Goal: Task Accomplishment & Management: Complete application form

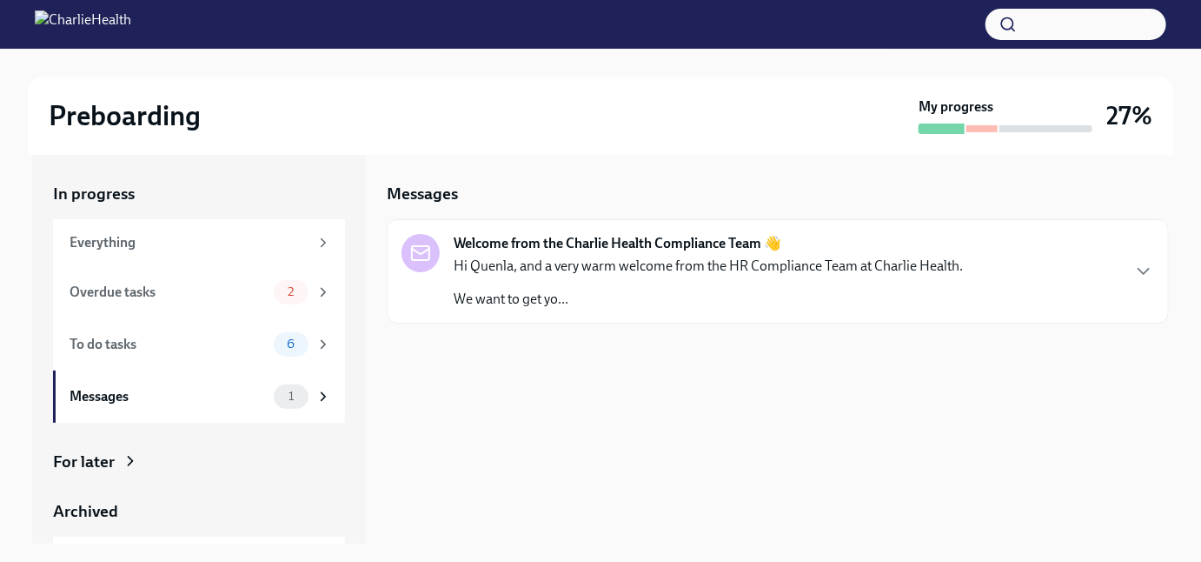
click at [16, 392] on div "Preboarding My progress 27% In progress Everything Overdue tasks 2 To do tasks …" at bounding box center [600, 390] width 1201 height 682
click at [34, 382] on div "In progress Everything Overdue tasks 2 To do tasks 6 Messages 1 For later Archi…" at bounding box center [199, 349] width 334 height 389
click at [202, 290] on div "Overdue tasks" at bounding box center [168, 292] width 197 height 19
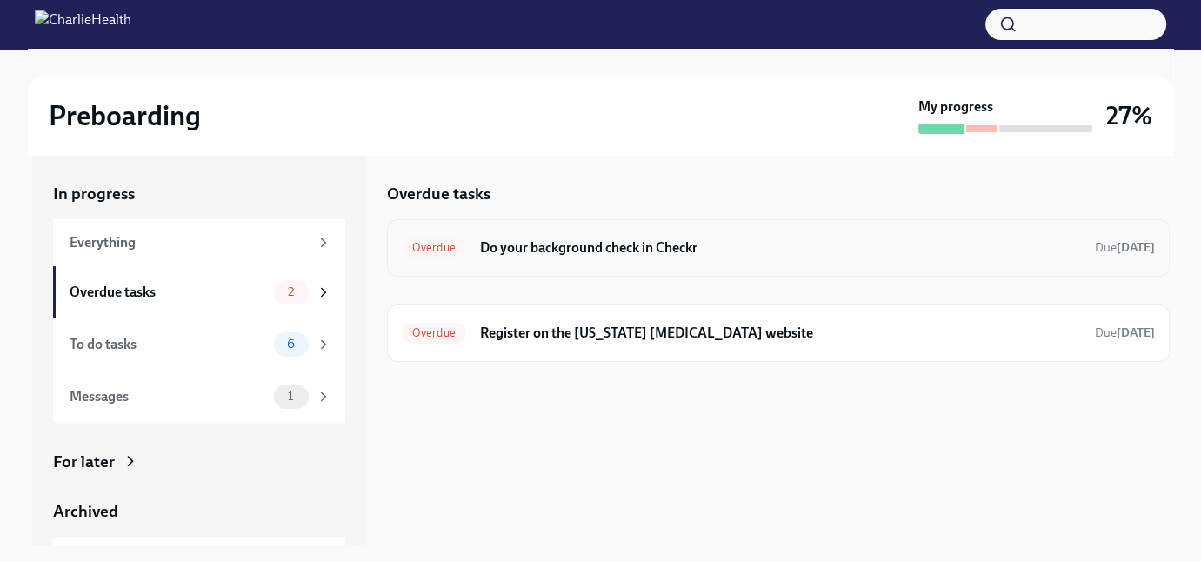
click at [450, 246] on span "Overdue" at bounding box center [434, 247] width 64 height 13
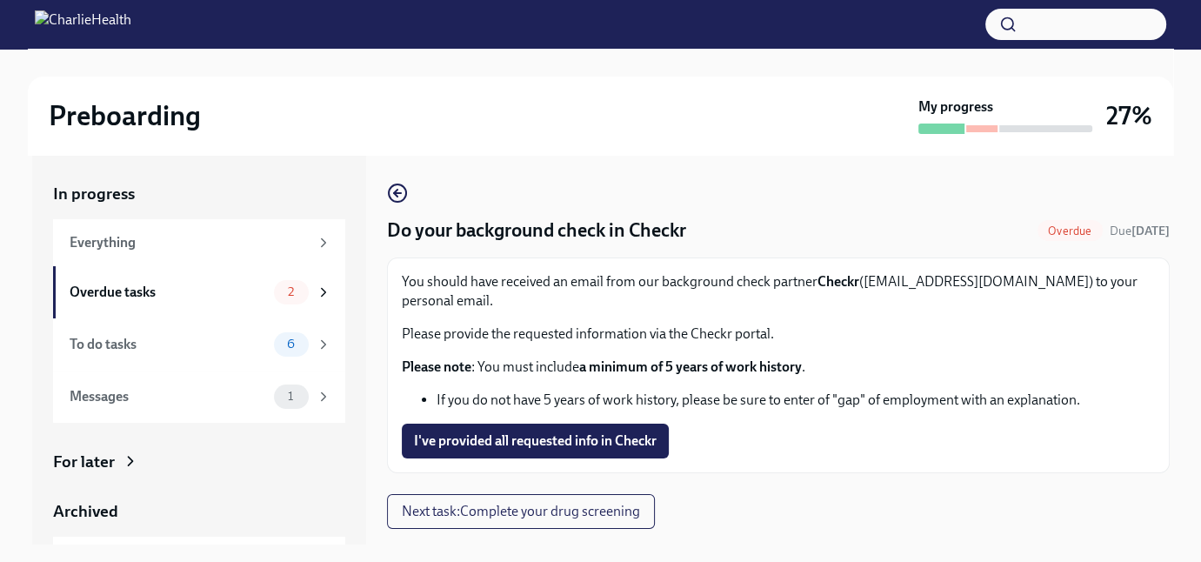
scroll to position [31, 0]
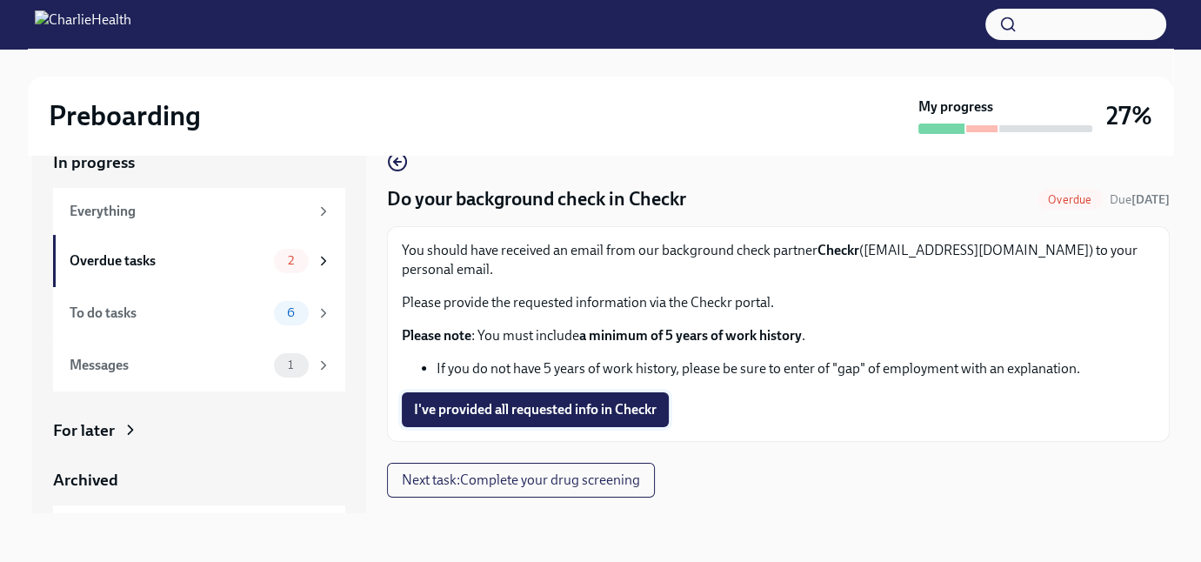
click at [592, 401] on span "I've provided all requested info in Checkr" at bounding box center [535, 409] width 243 height 17
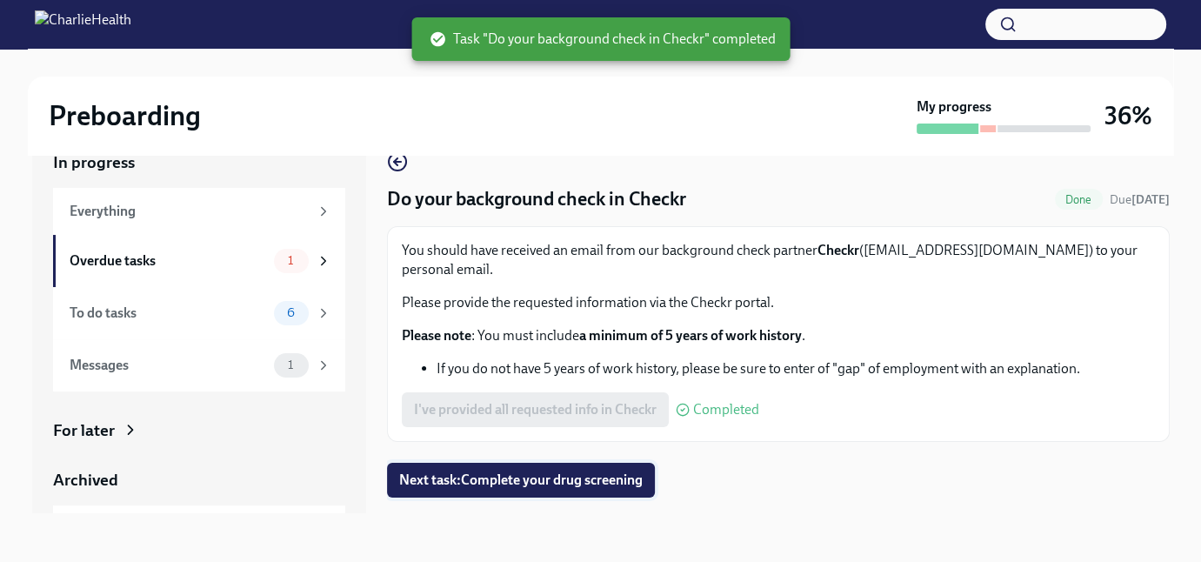
click at [536, 471] on span "Next task : Complete your drug screening" at bounding box center [520, 479] width 243 height 17
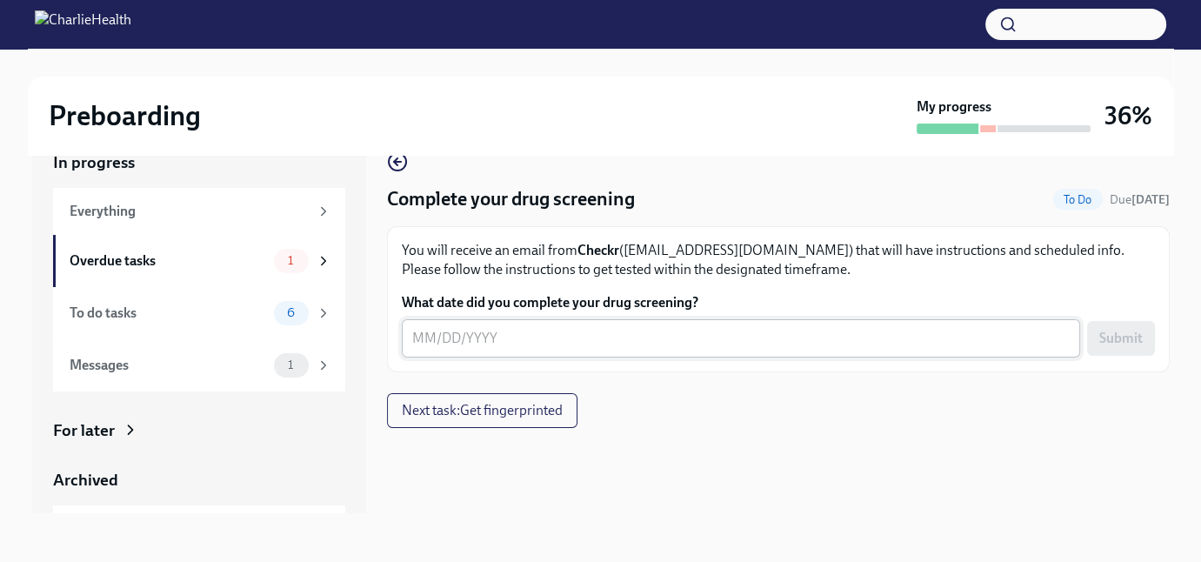
click at [414, 340] on textarea "What date did you complete your drug screening?" at bounding box center [740, 338] width 657 height 21
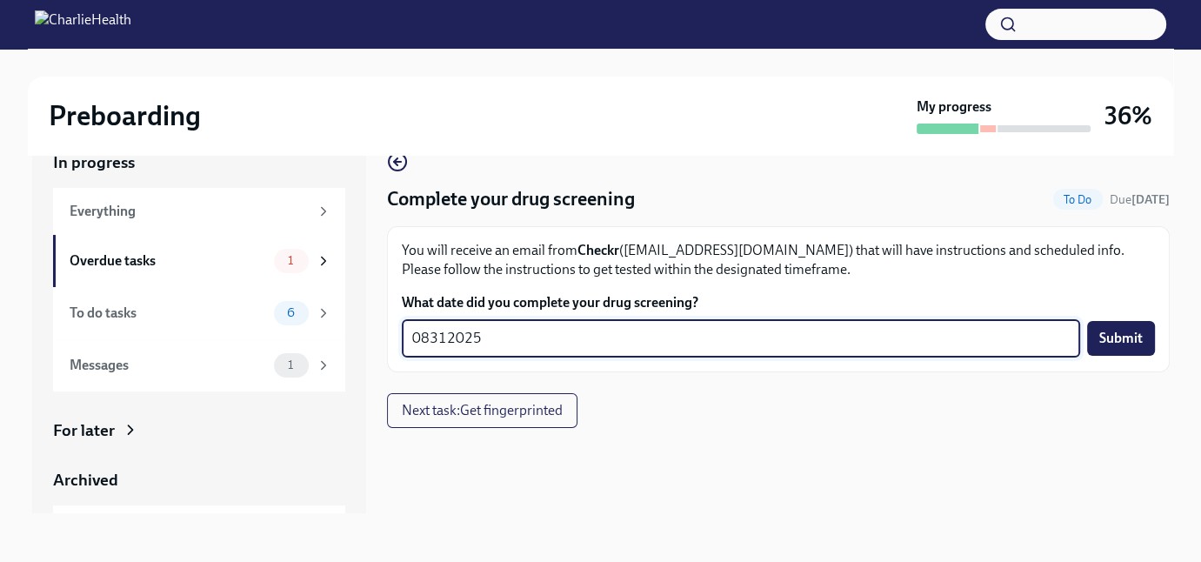
click at [429, 340] on textarea "08312025" at bounding box center [740, 338] width 657 height 21
click at [449, 337] on textarea "08/312025" at bounding box center [740, 338] width 657 height 21
type textarea "[DATE]"
click at [1108, 343] on span "Submit" at bounding box center [1120, 337] width 43 height 17
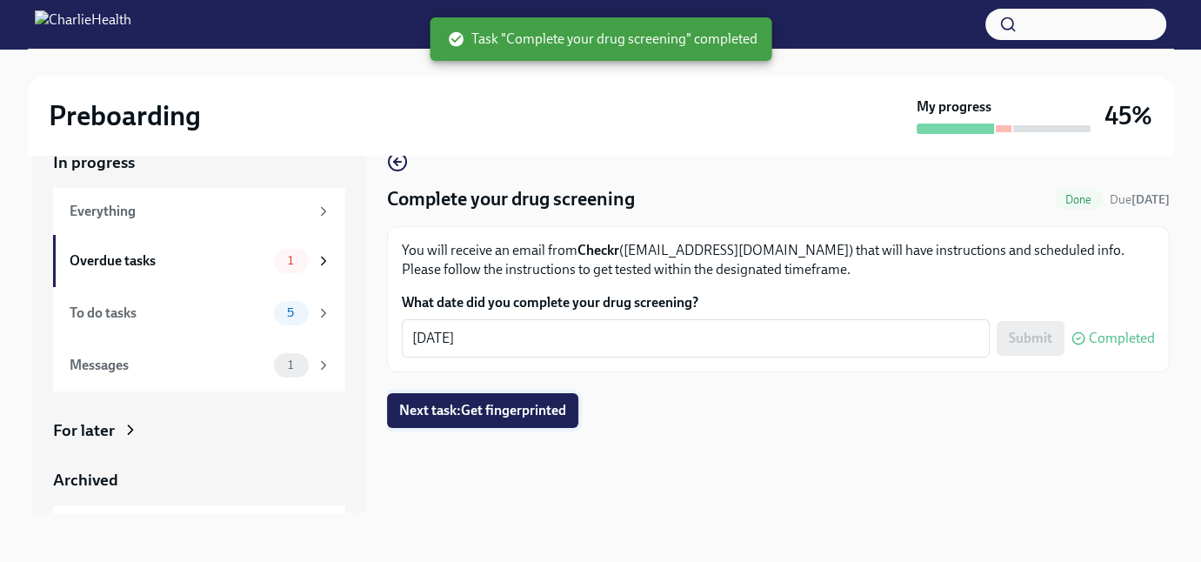
click at [500, 416] on span "Next task : Get fingerprinted" at bounding box center [482, 410] width 167 height 17
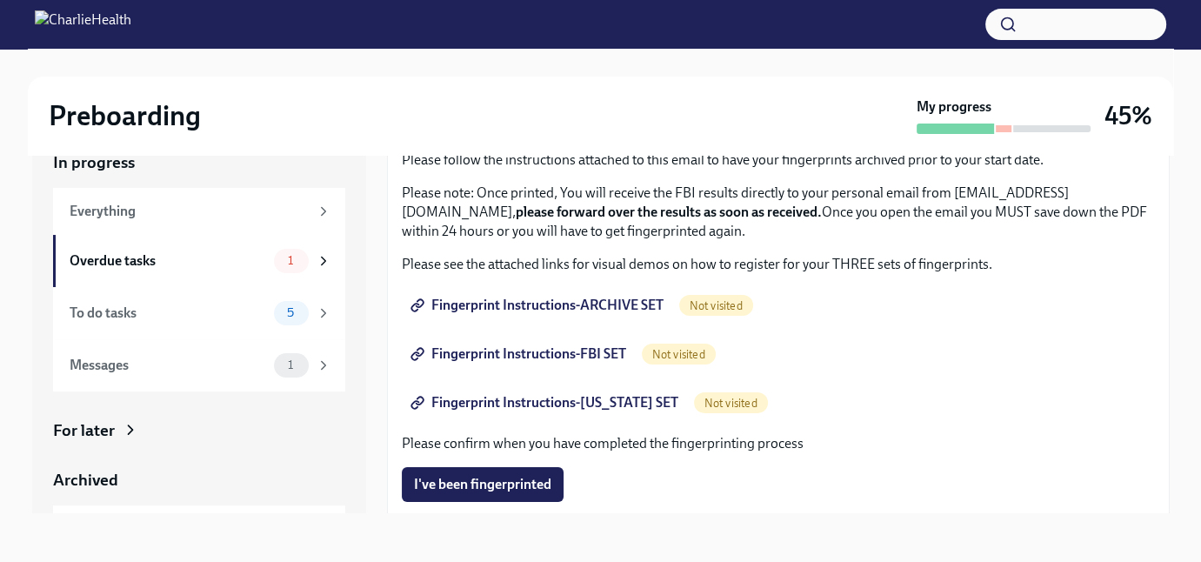
scroll to position [139, 0]
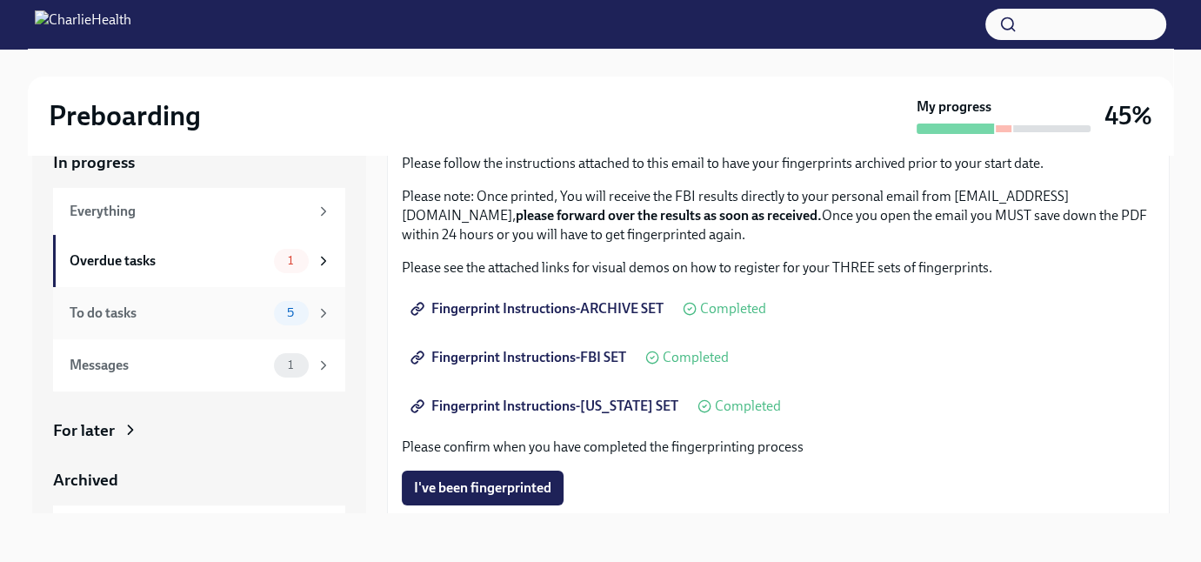
click at [183, 319] on div "To do tasks" at bounding box center [168, 312] width 197 height 19
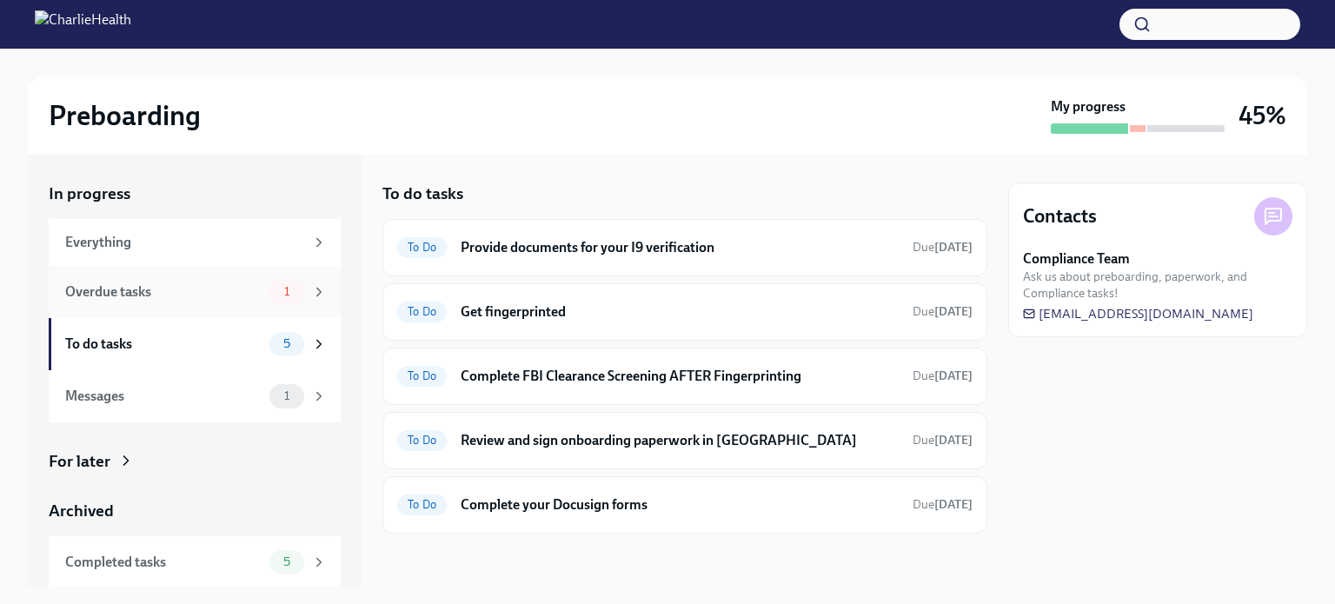
click at [198, 288] on div "Overdue tasks" at bounding box center [163, 292] width 197 height 19
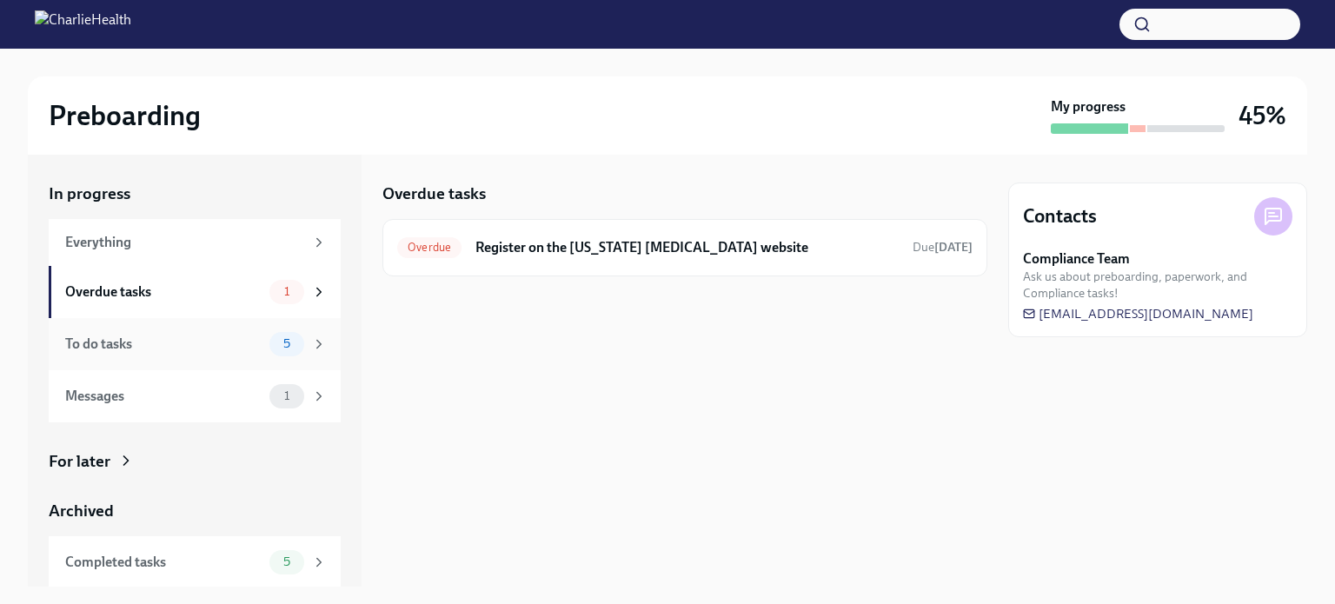
click at [191, 355] on div "To do tasks 5" at bounding box center [196, 344] width 262 height 24
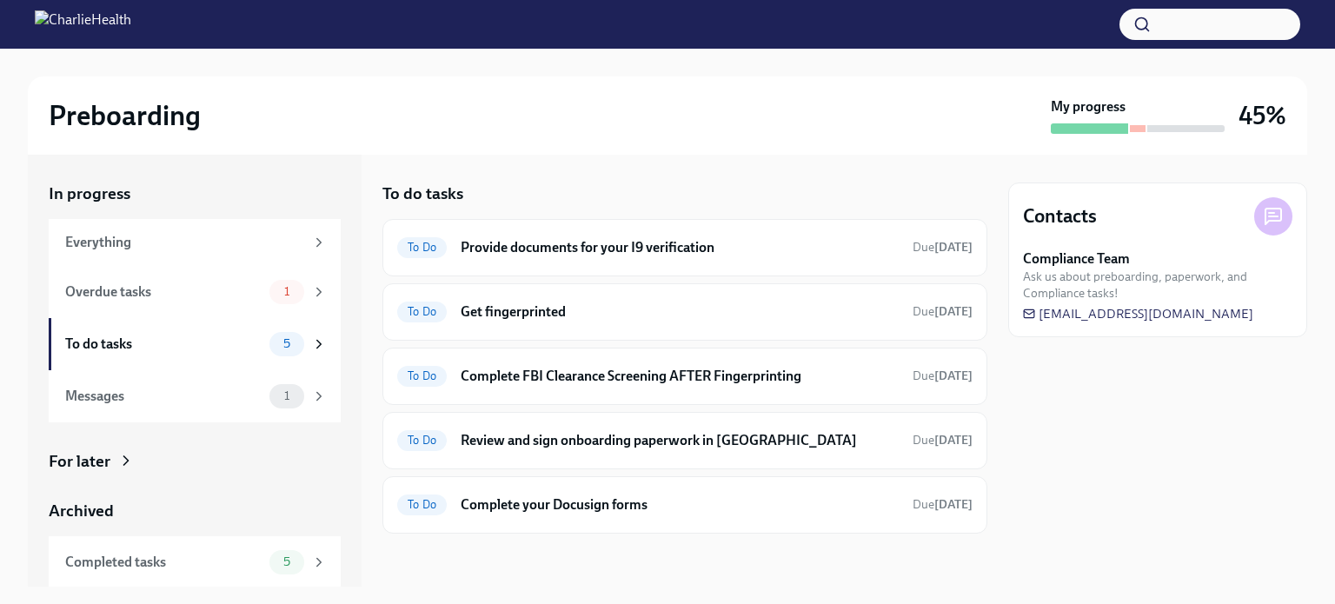
scroll to position [53, 0]
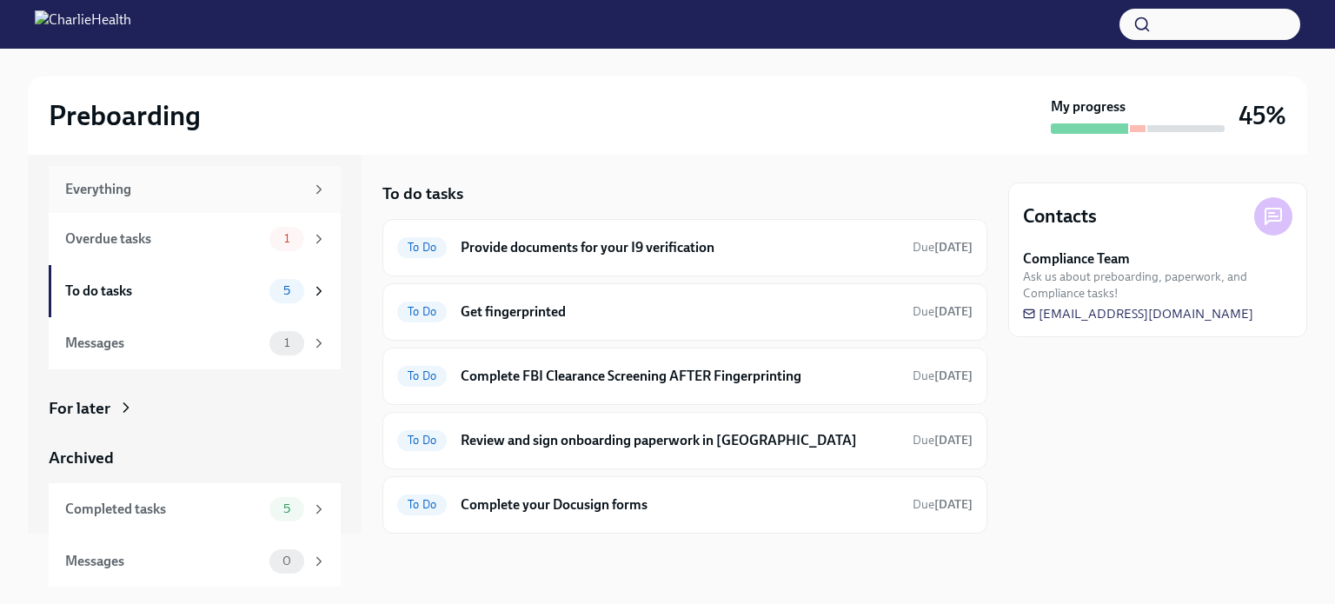
click at [237, 188] on div "Everything" at bounding box center [184, 189] width 239 height 19
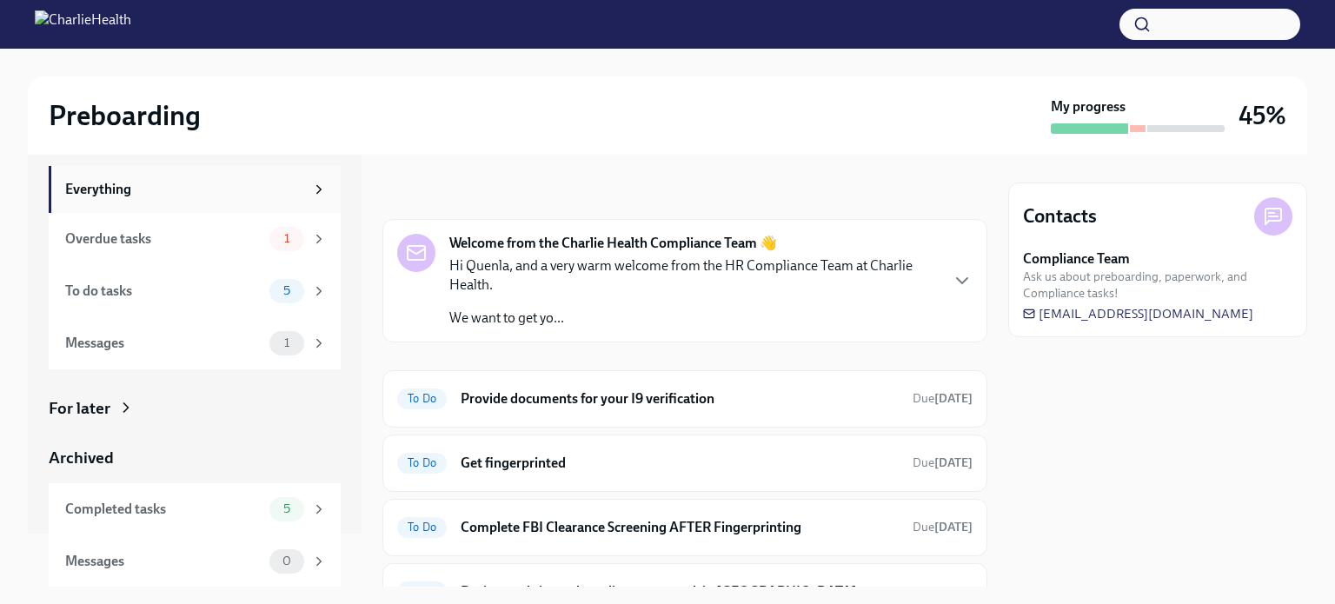
click at [196, 188] on div "Everything" at bounding box center [184, 189] width 239 height 19
click at [952, 280] on icon "button" at bounding box center [962, 280] width 21 height 21
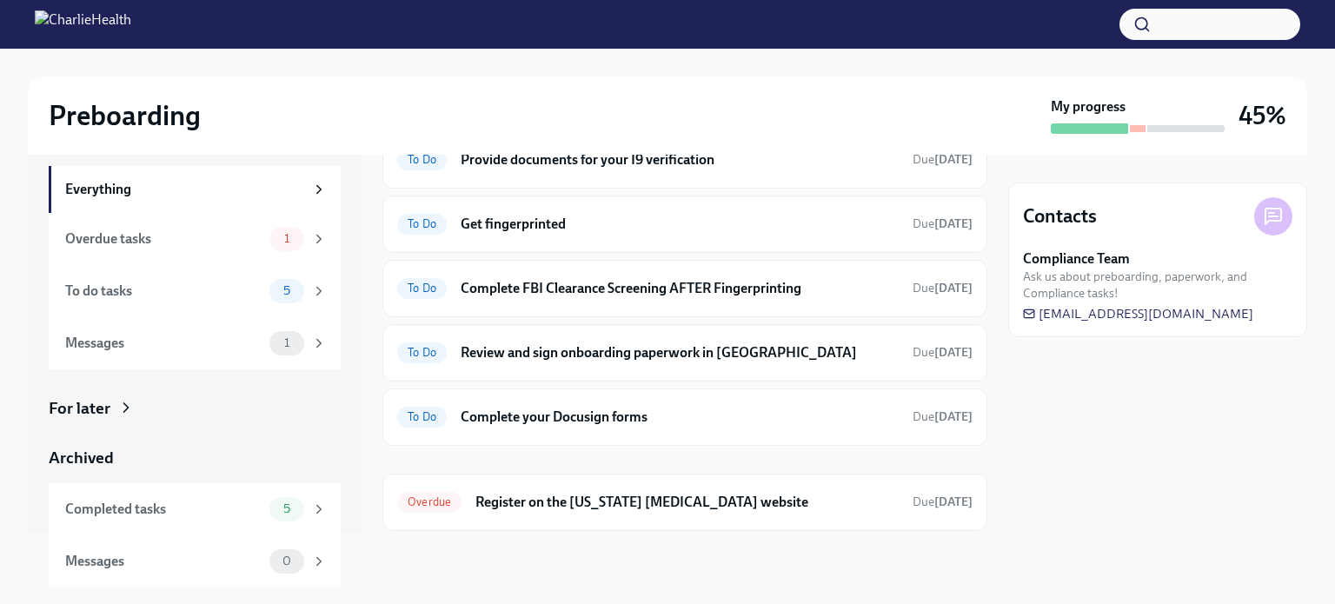
scroll to position [598, 0]
click at [789, 179] on div "To Do Provide documents for your I9 verification Due [DATE]" at bounding box center [684, 159] width 605 height 57
click at [163, 286] on div "To do tasks" at bounding box center [163, 291] width 197 height 19
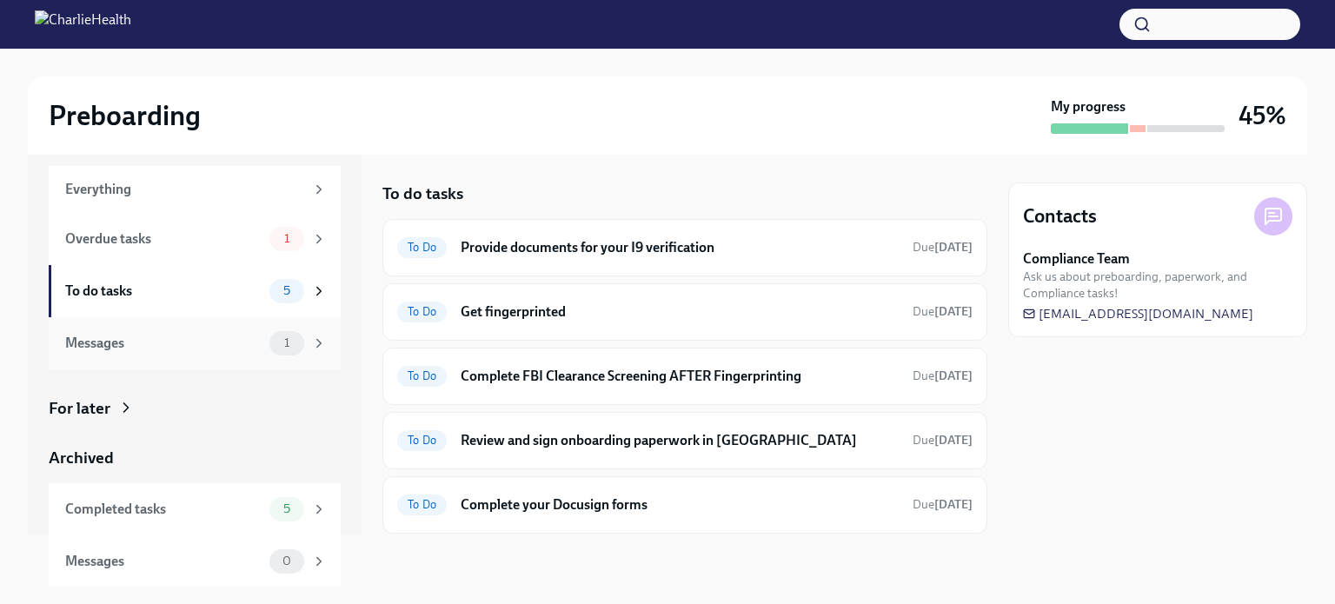
click at [153, 344] on div "Messages" at bounding box center [163, 343] width 197 height 19
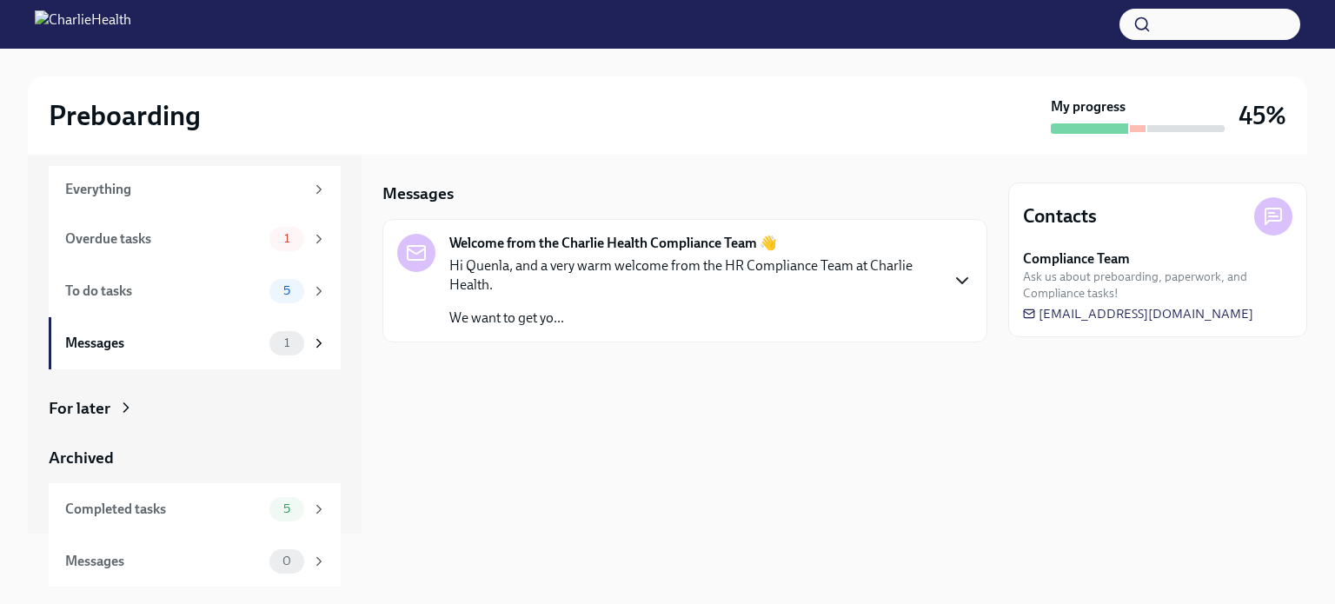
click at [961, 278] on icon "button" at bounding box center [962, 280] width 21 height 21
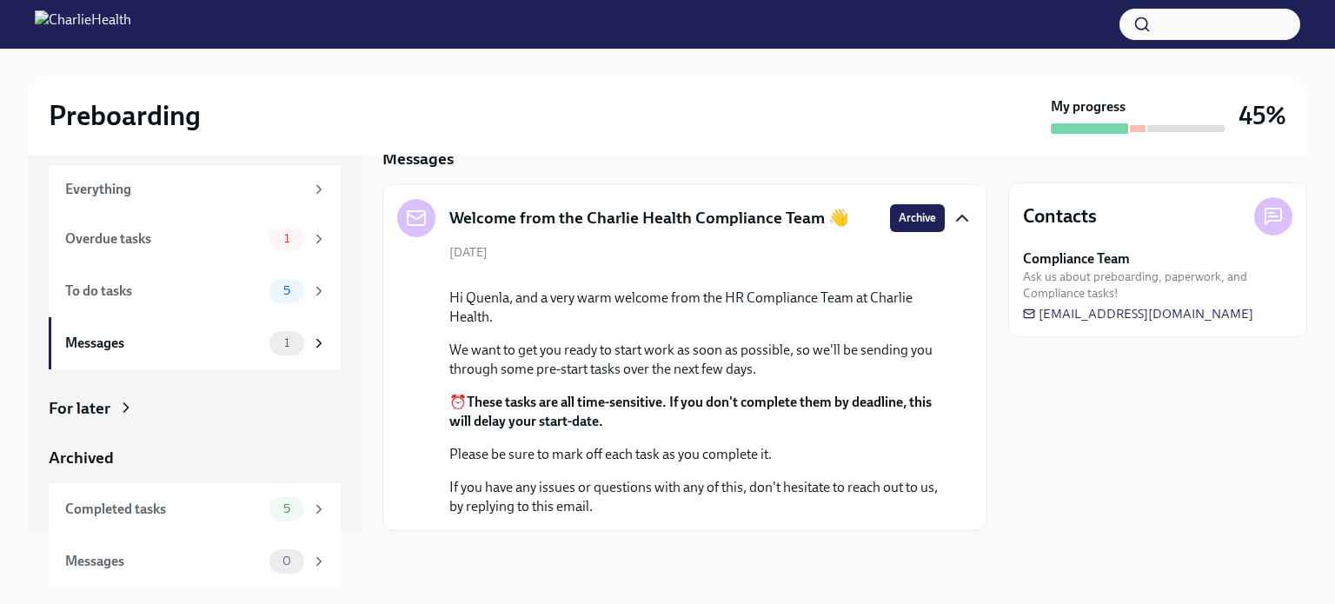
scroll to position [172, 0]
click at [311, 514] on icon at bounding box center [319, 510] width 16 height 16
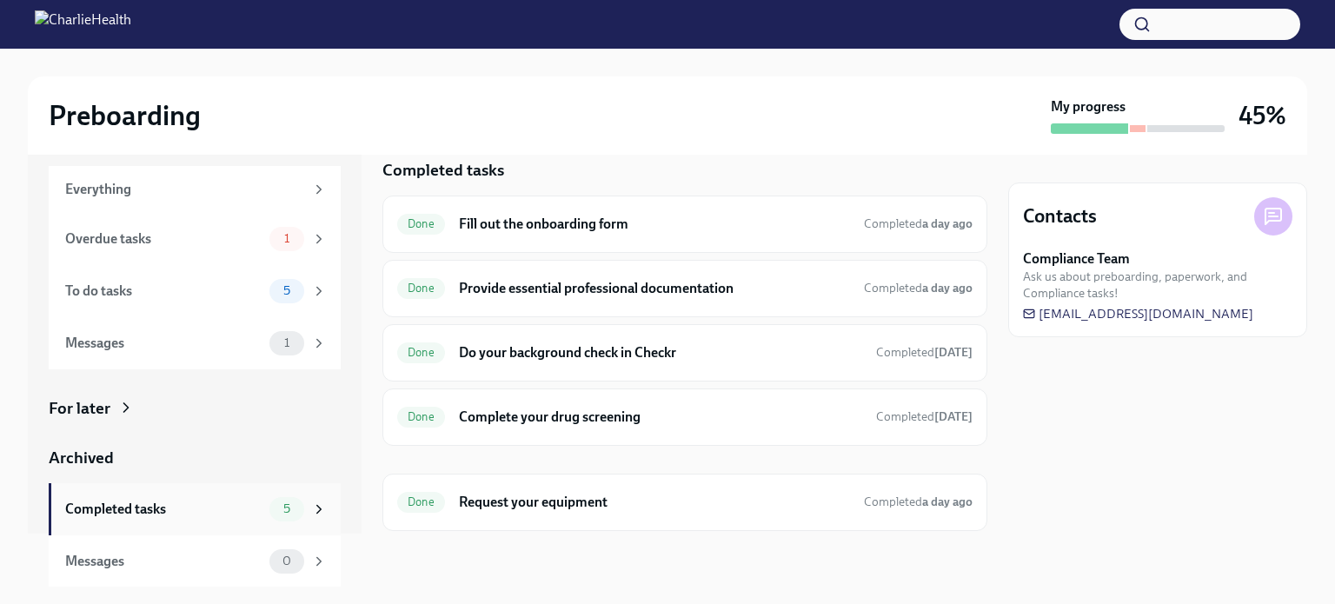
scroll to position [21, 0]
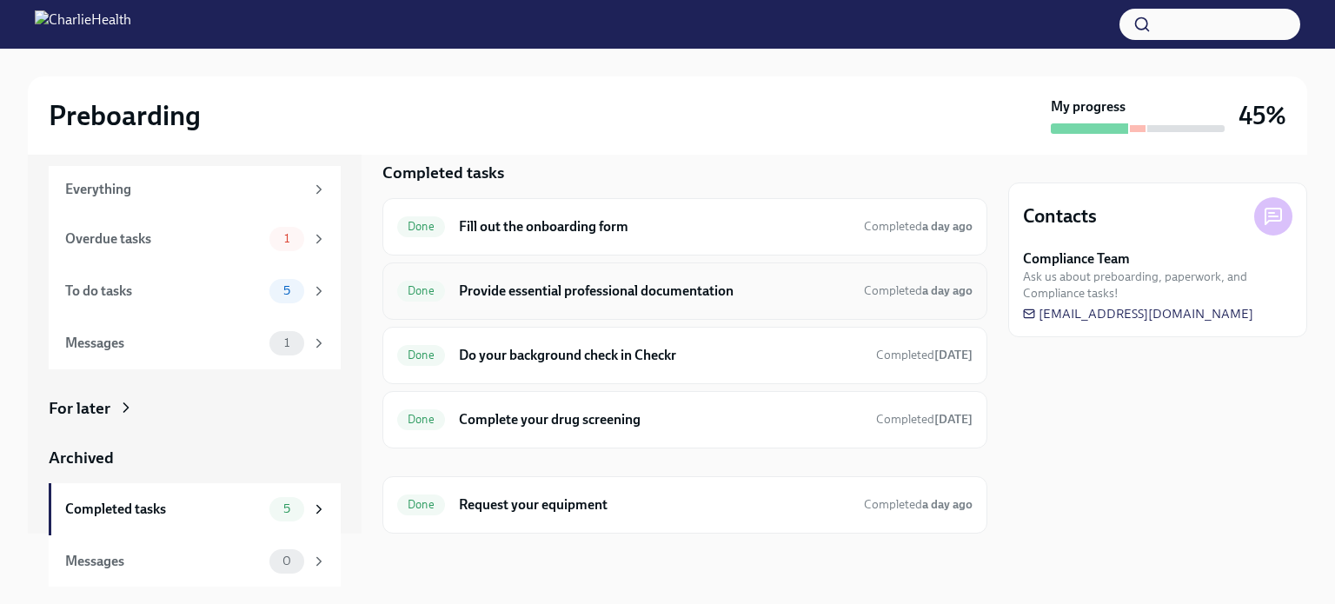
click at [745, 295] on h6 "Provide essential professional documentation" at bounding box center [654, 291] width 391 height 19
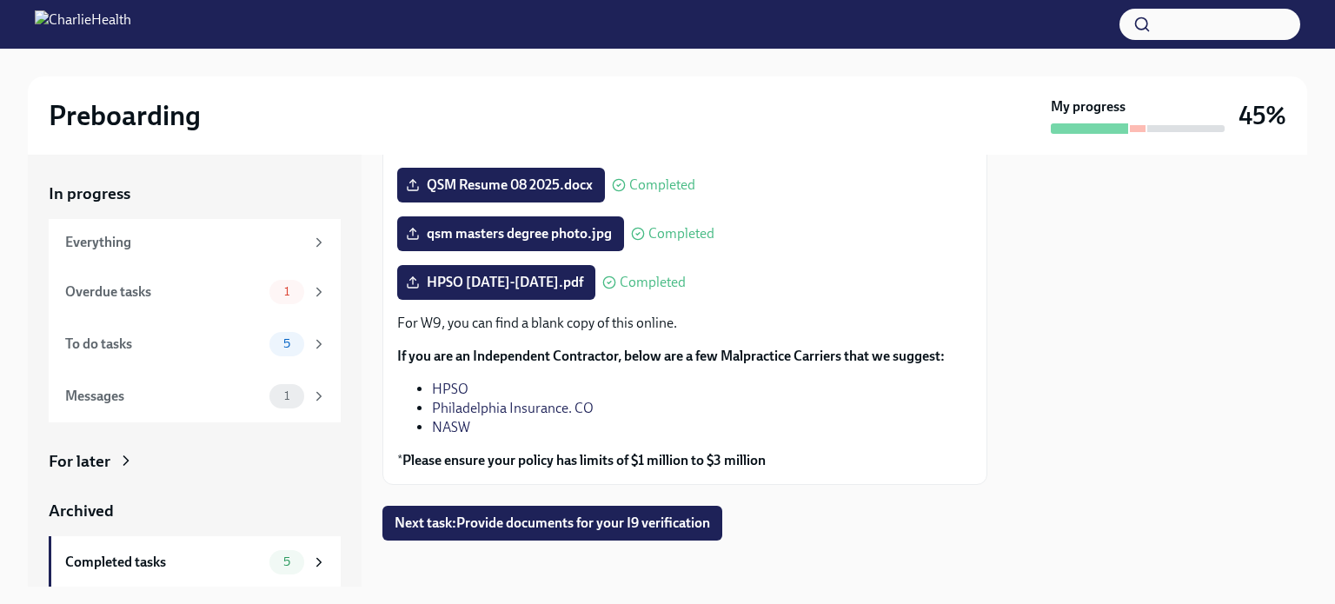
scroll to position [266, 0]
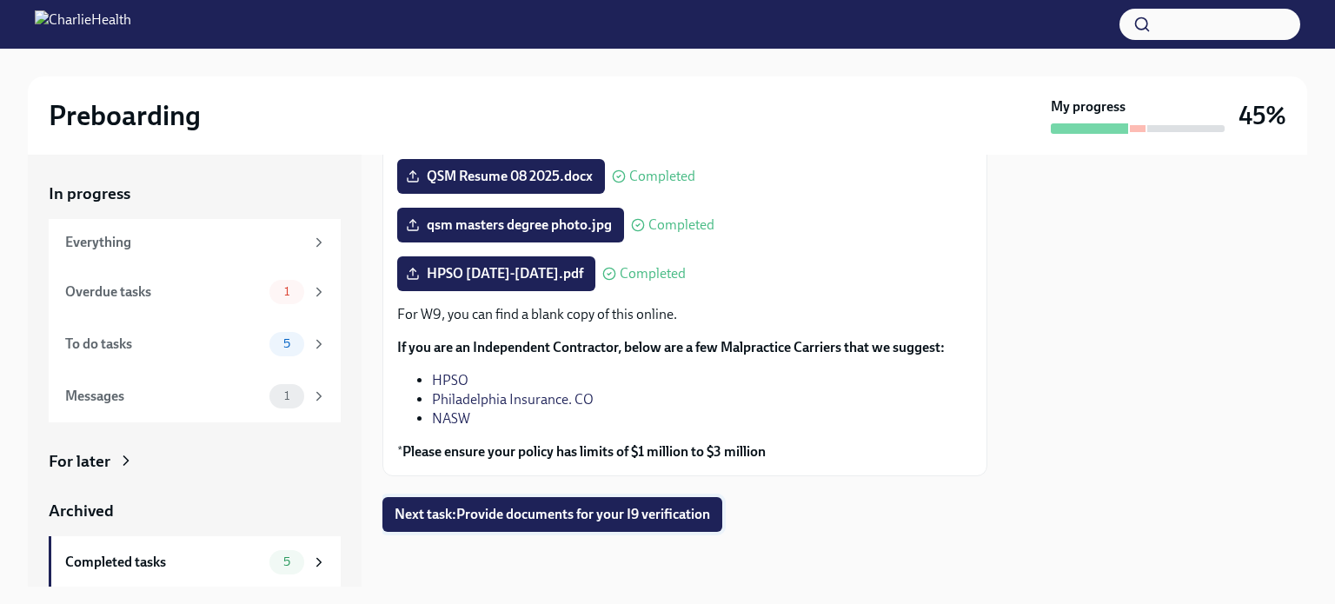
click at [603, 506] on span "Next task : Provide documents for your I9 verification" at bounding box center [553, 514] width 316 height 17
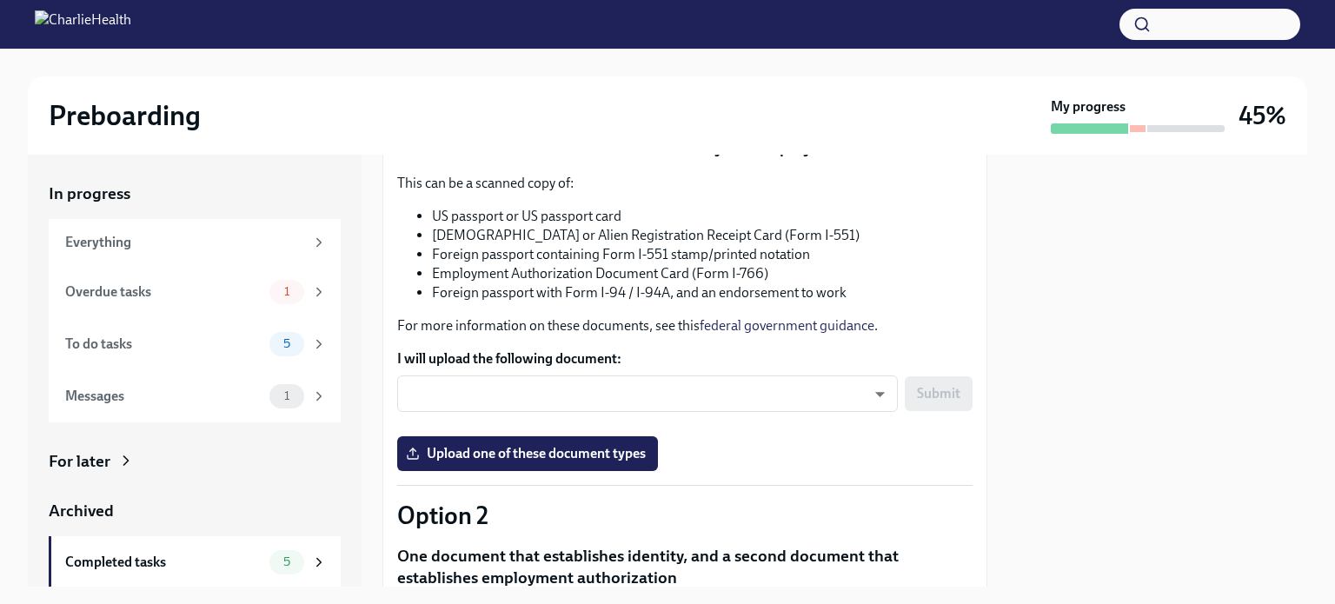
scroll to position [233, 0]
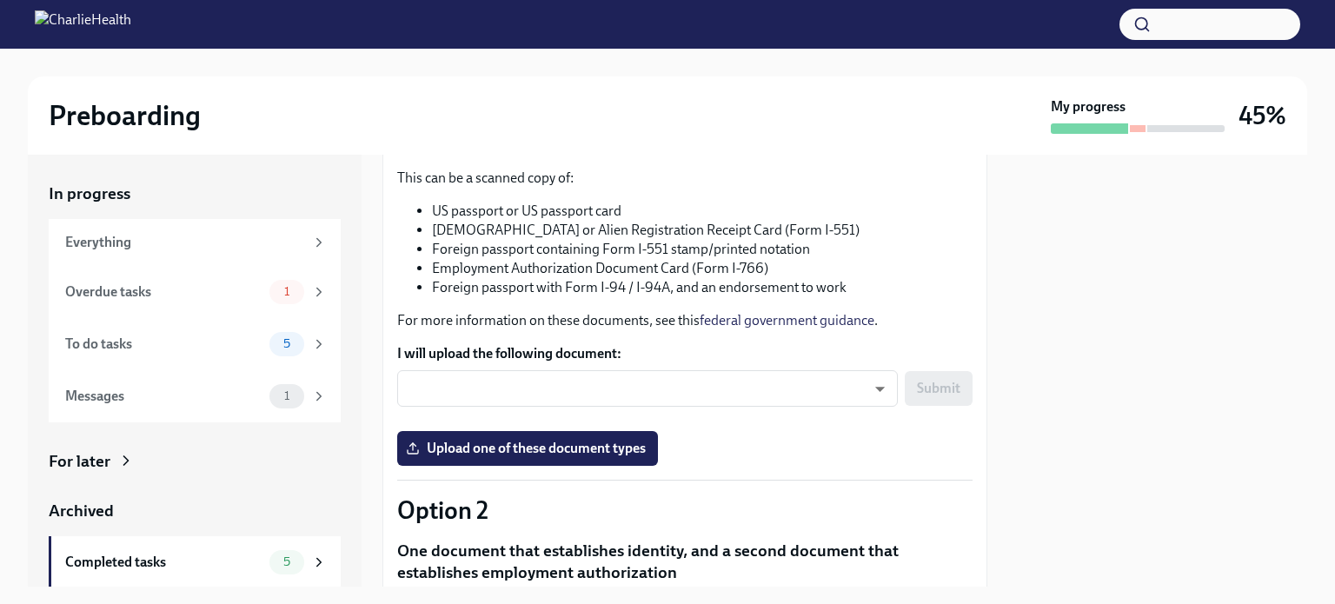
click at [331, 83] on div "Preboarding My progress 45%" at bounding box center [668, 115] width 1280 height 78
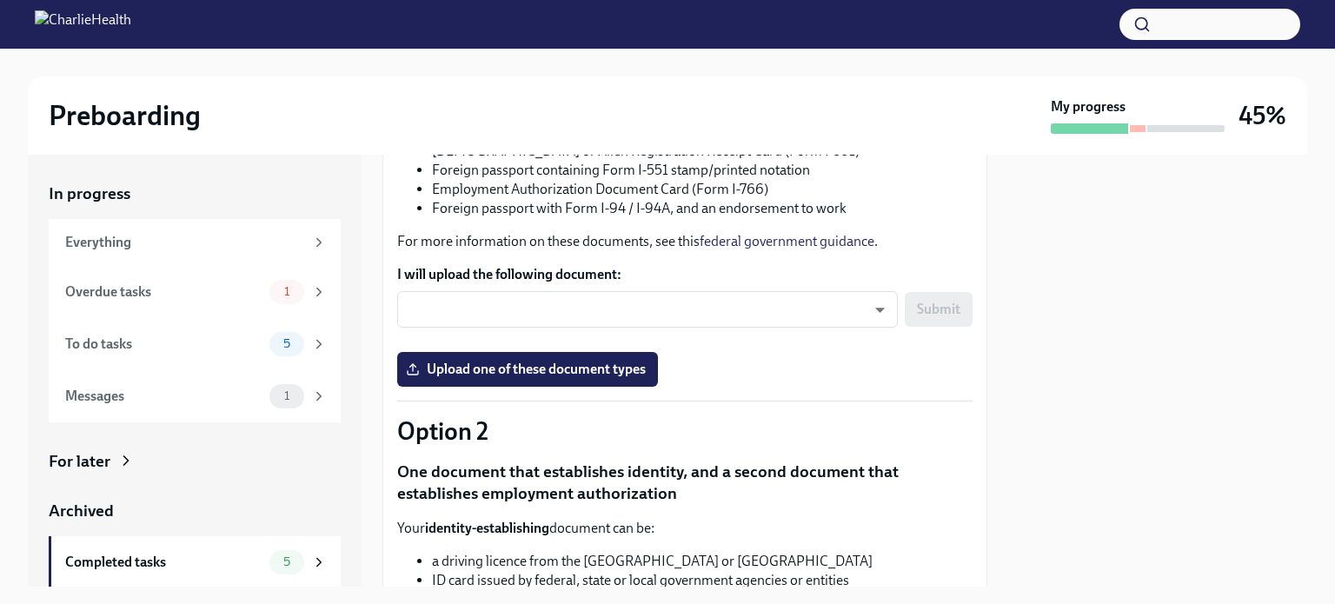
scroll to position [341, 0]
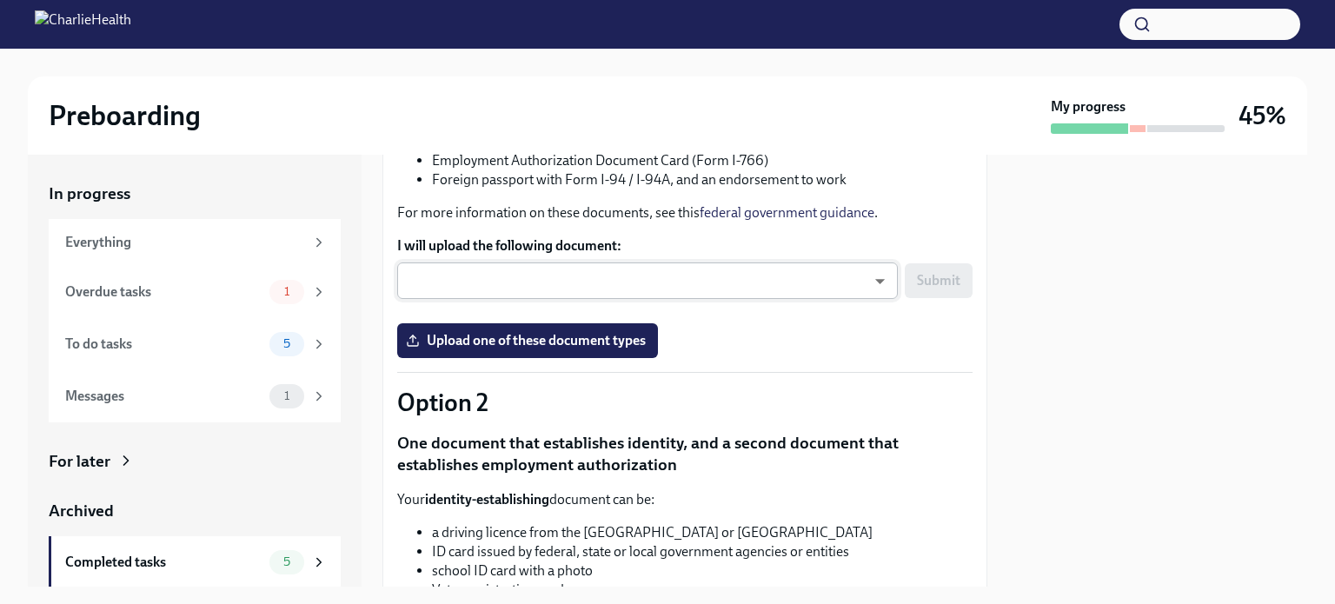
click at [862, 280] on body "Preboarding My progress 45% In progress Everything Overdue tasks 1 To do tasks …" at bounding box center [667, 302] width 1335 height 604
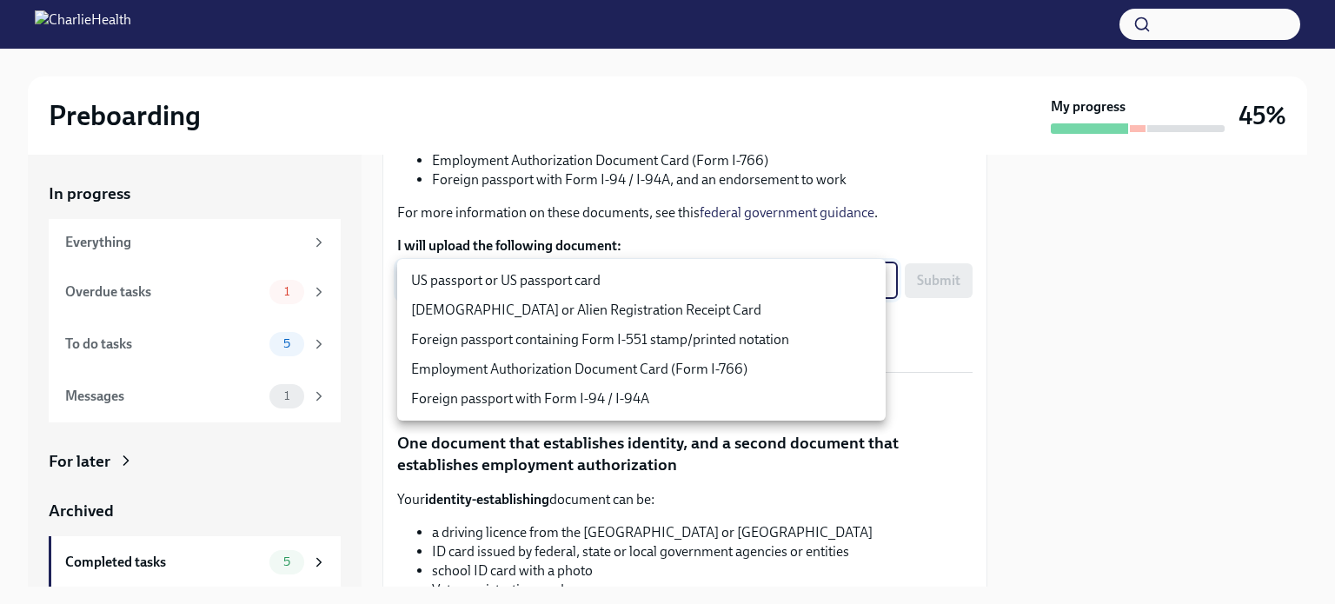
click at [923, 317] on div at bounding box center [667, 302] width 1335 height 604
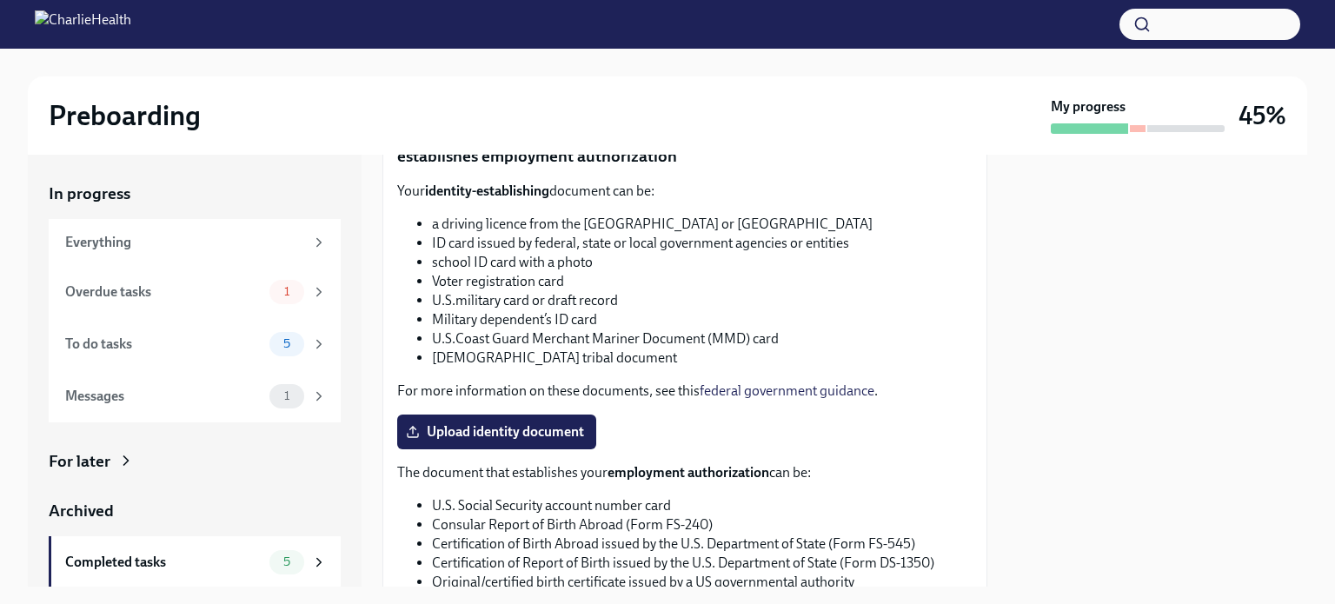
scroll to position [654, 0]
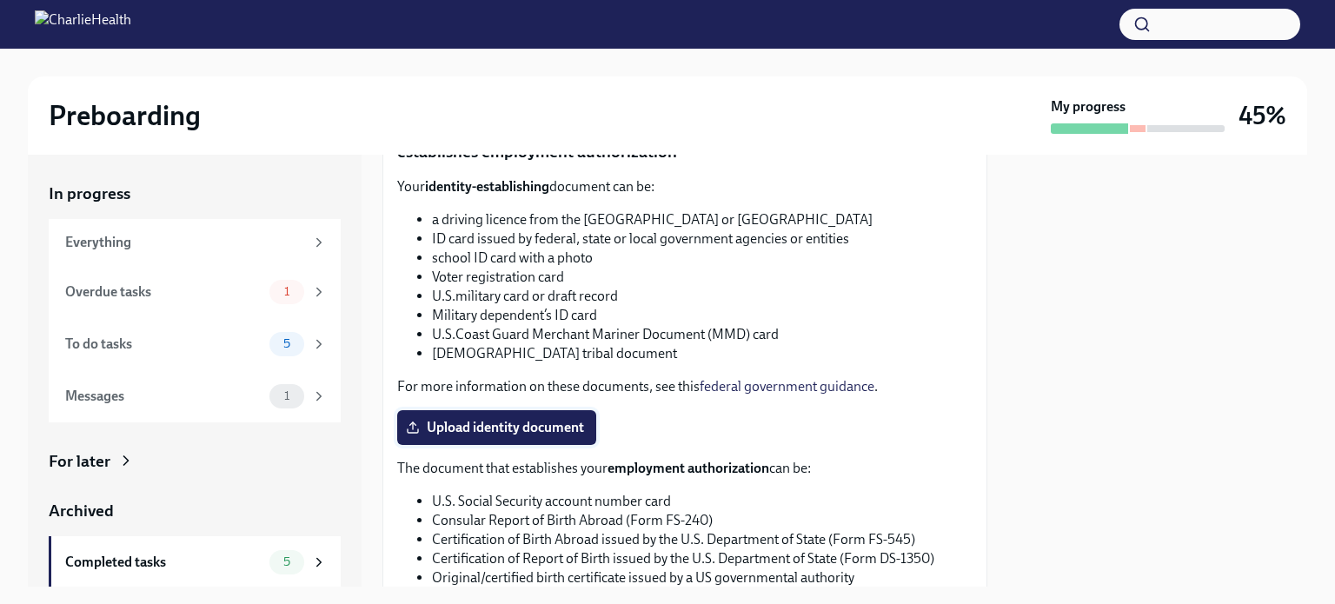
click at [542, 423] on span "Upload identity document" at bounding box center [496, 427] width 175 height 17
click at [0, 0] on input "Upload identity document" at bounding box center [0, 0] width 0 height 0
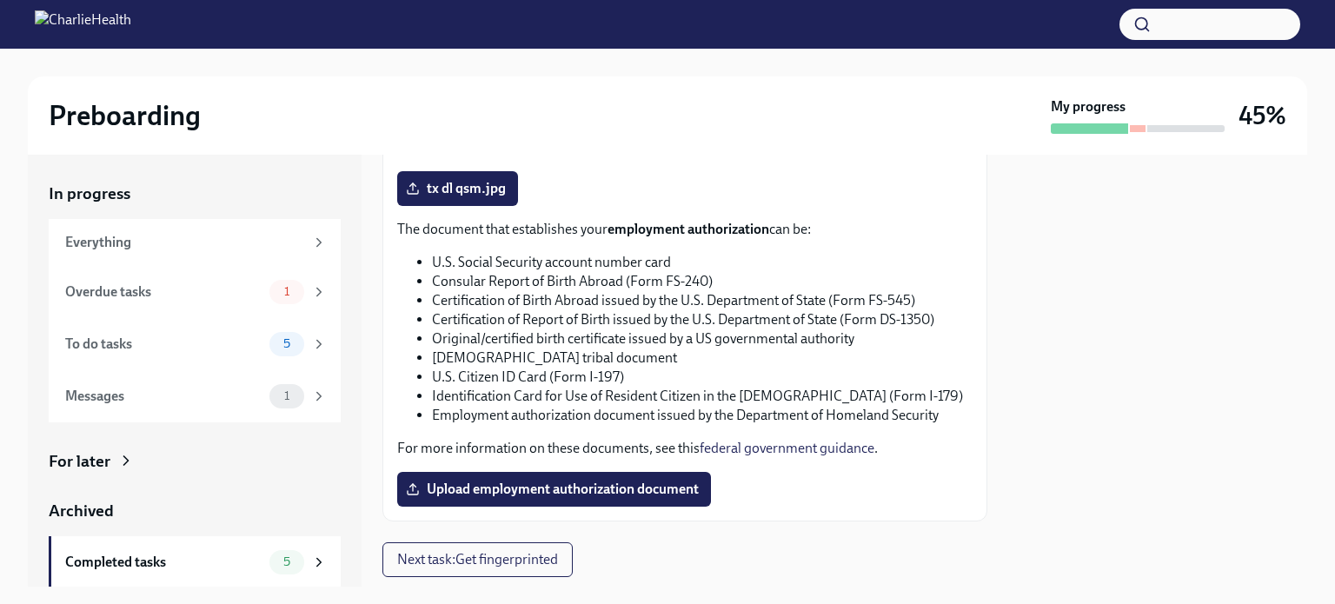
scroll to position [897, 0]
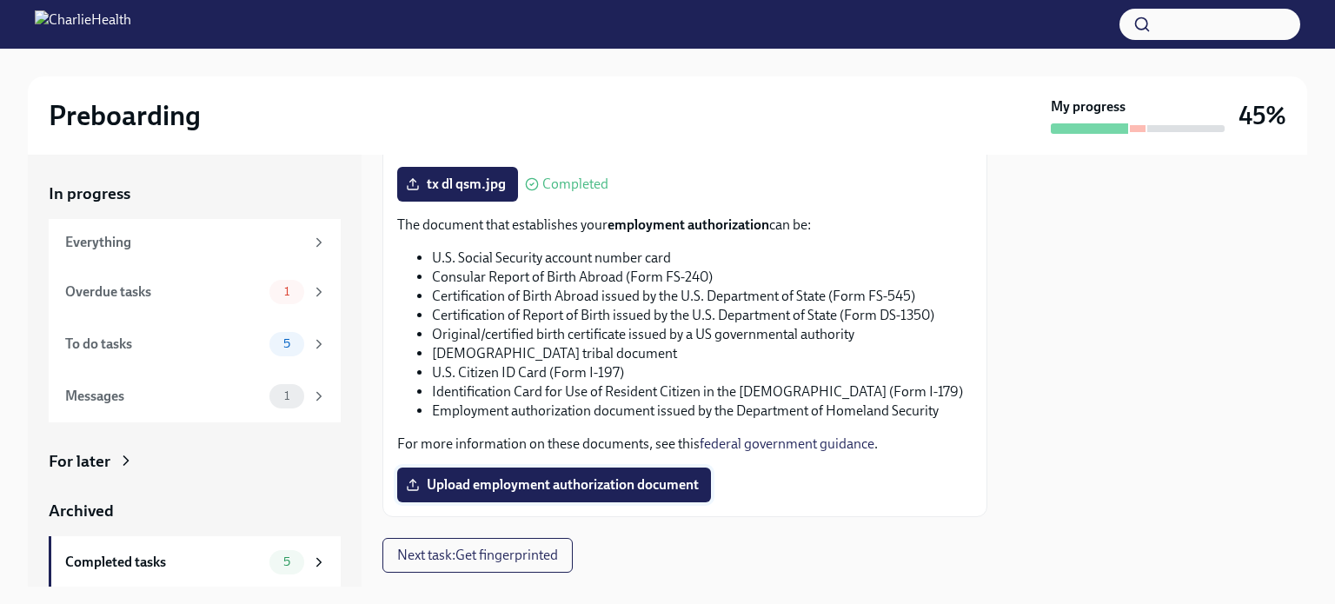
click at [542, 482] on span "Upload employment authorization document" at bounding box center [553, 484] width 289 height 17
click at [0, 0] on input "Upload employment authorization document" at bounding box center [0, 0] width 0 height 0
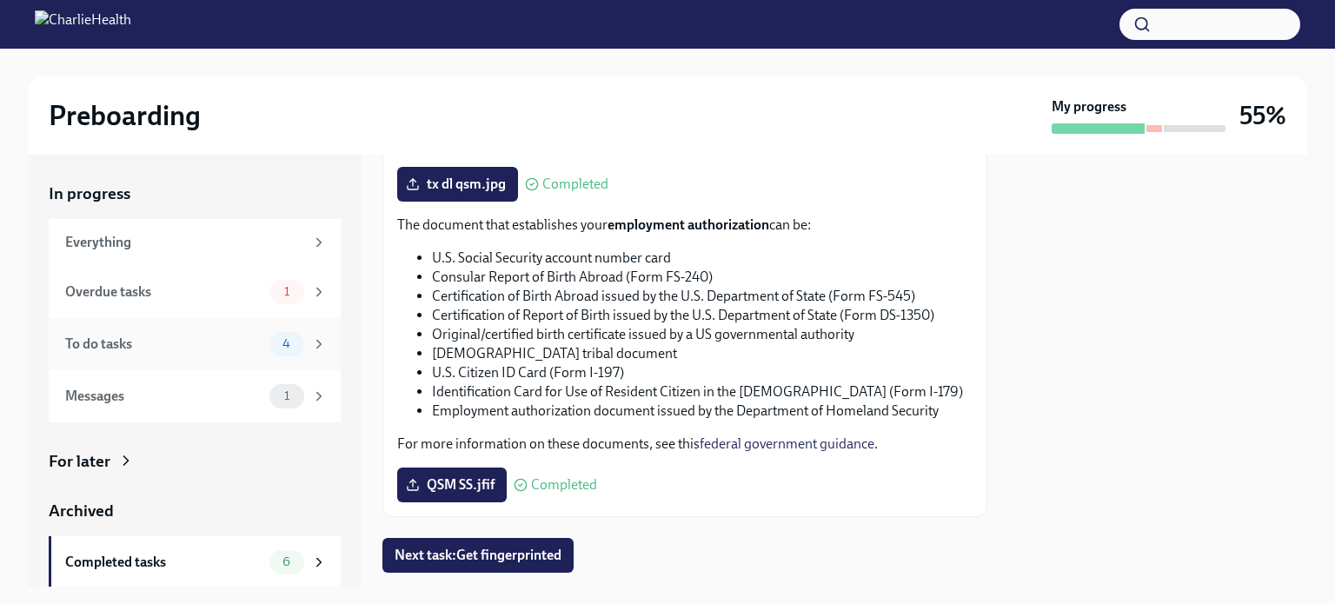
click at [210, 349] on div "To do tasks" at bounding box center [163, 344] width 197 height 19
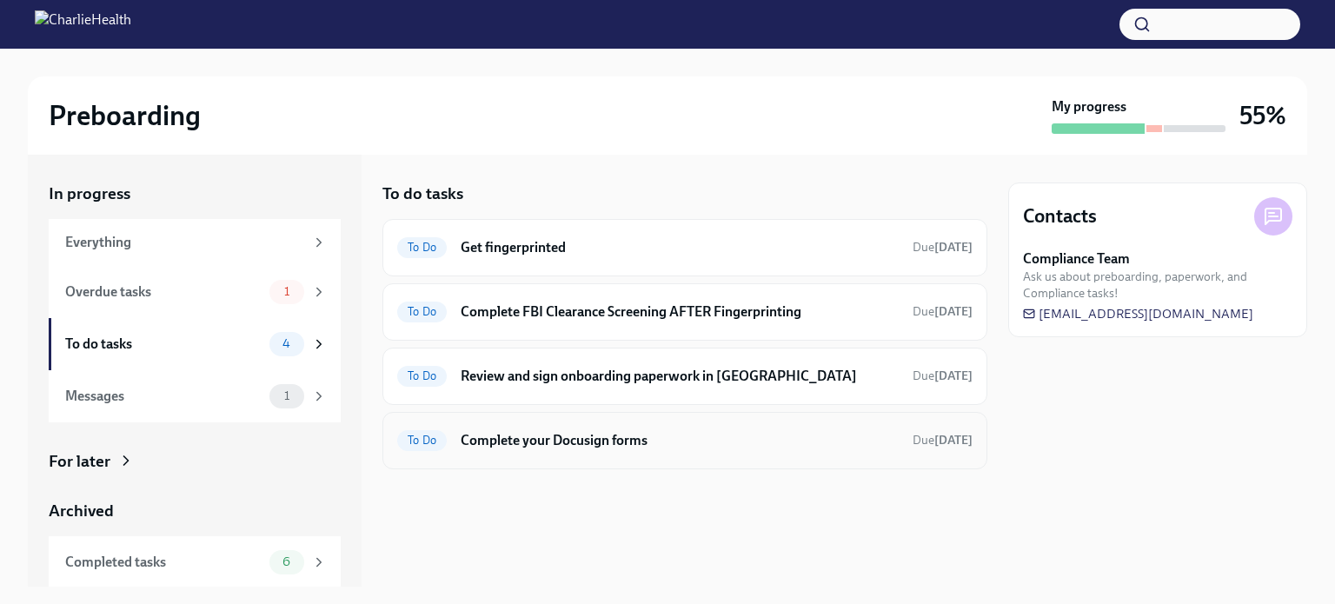
click at [835, 451] on div "To Do Complete your Docusign forms Due [DATE]" at bounding box center [684, 441] width 575 height 28
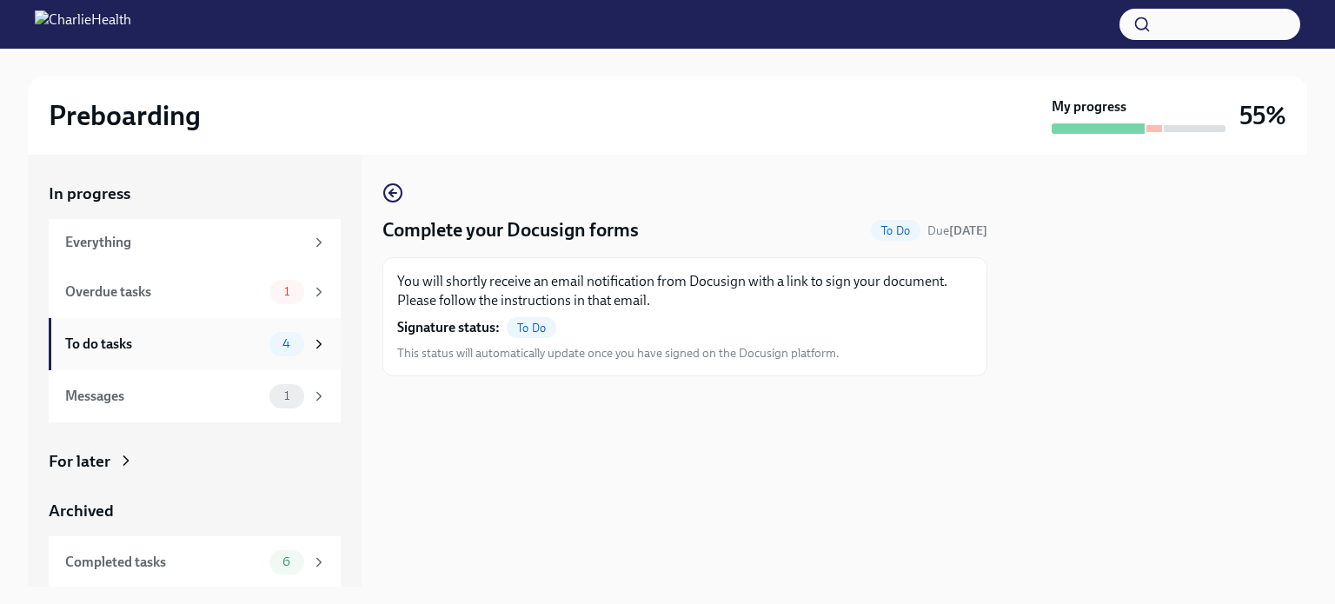
click at [188, 342] on div "To do tasks" at bounding box center [163, 344] width 197 height 19
